Goal: Information Seeking & Learning: Learn about a topic

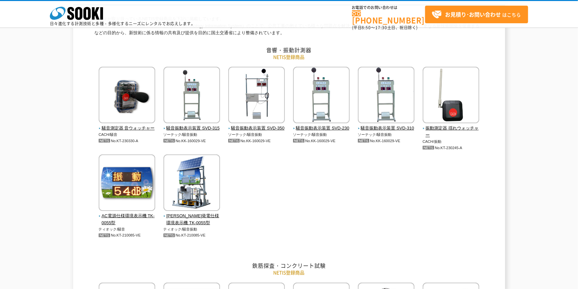
scroll to position [88, 0]
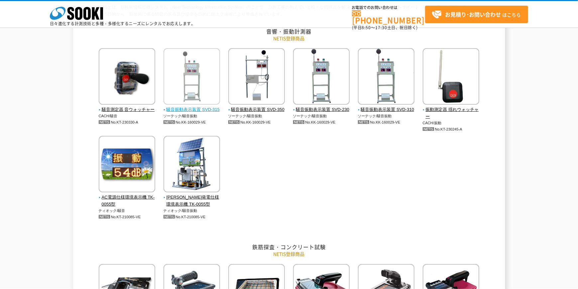
click at [186, 100] on img at bounding box center [192, 77] width 57 height 58
click at [186, 108] on span "騒音振動表示装置 SVD-315" at bounding box center [192, 109] width 57 height 7
click at [188, 71] on img at bounding box center [192, 77] width 57 height 58
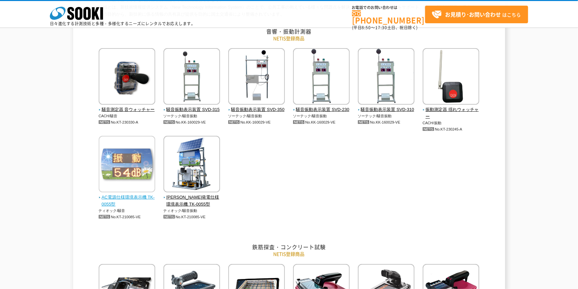
click at [144, 162] on img at bounding box center [127, 165] width 57 height 58
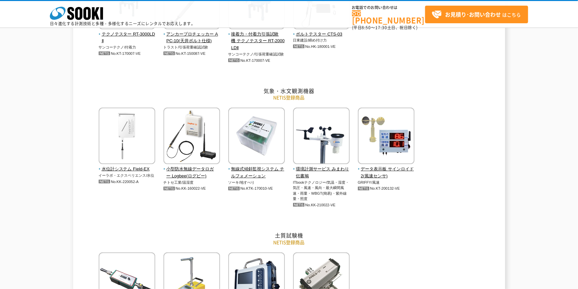
scroll to position [798, 0]
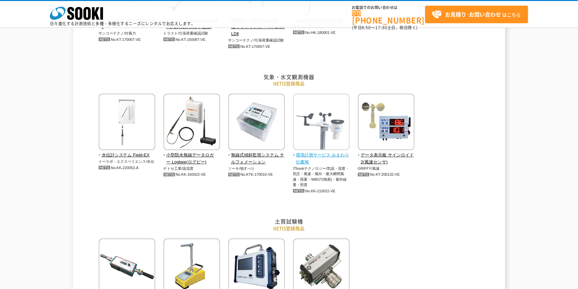
click at [309, 156] on span "環境計測サービス みまわり伝書鳩" at bounding box center [321, 159] width 57 height 14
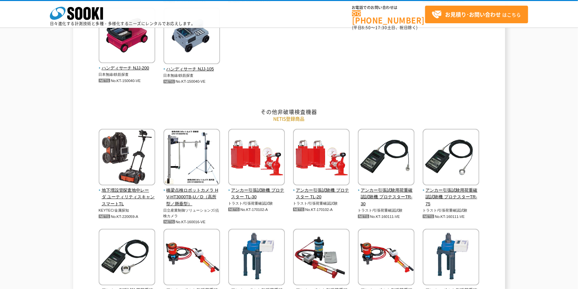
scroll to position [487, 0]
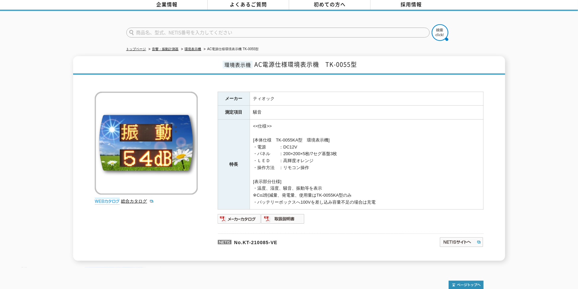
scroll to position [44, 0]
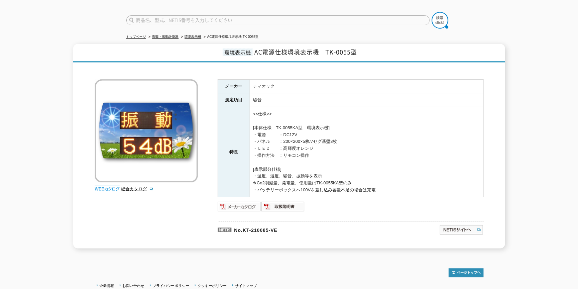
click at [227, 202] on img at bounding box center [240, 206] width 44 height 11
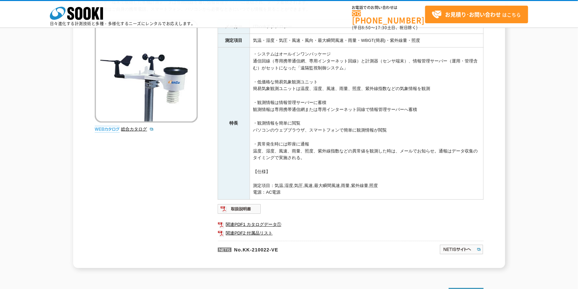
scroll to position [88, 0]
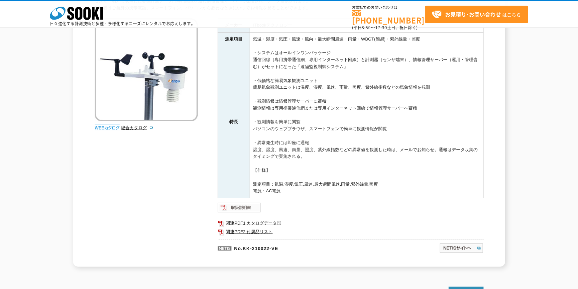
click at [253, 209] on img at bounding box center [240, 207] width 44 height 11
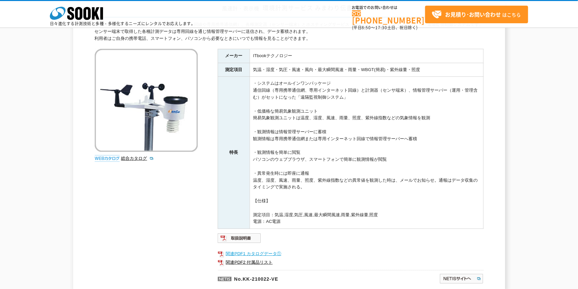
scroll to position [44, 0]
